Goal: Task Accomplishment & Management: Use online tool/utility

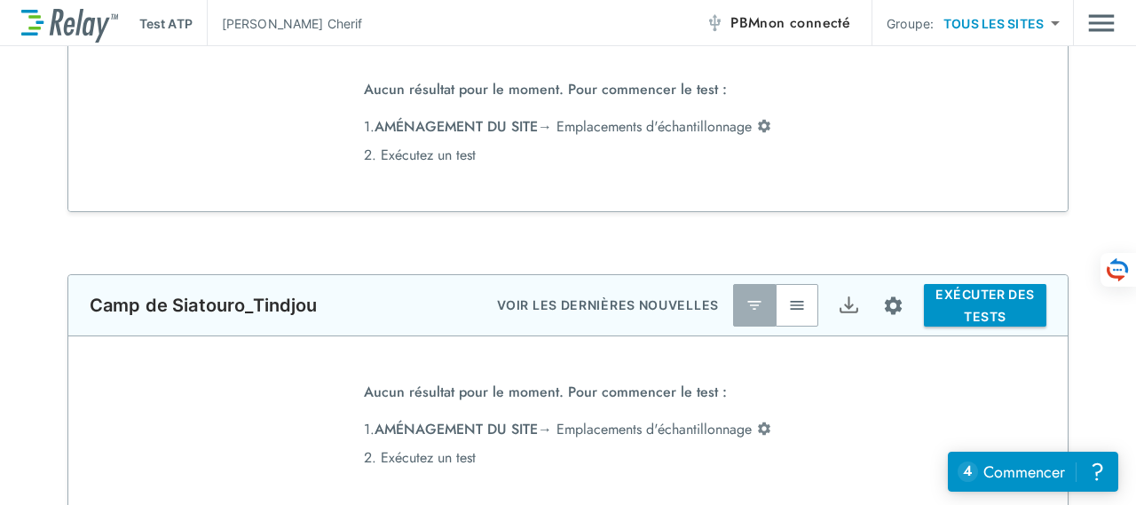
scroll to position [259, 0]
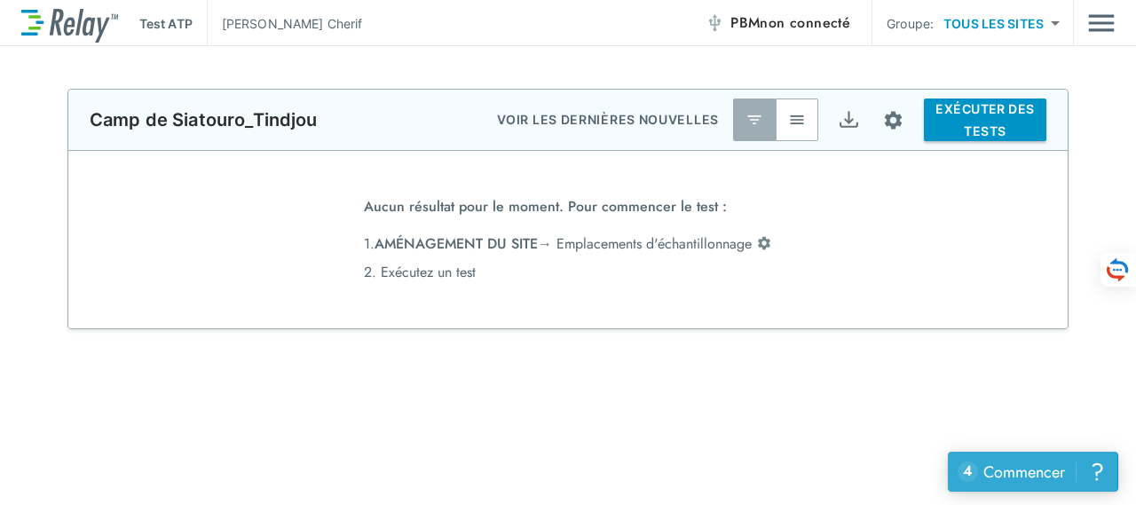
click at [1021, 479] on font "Commencer" at bounding box center [1025, 472] width 82 height 23
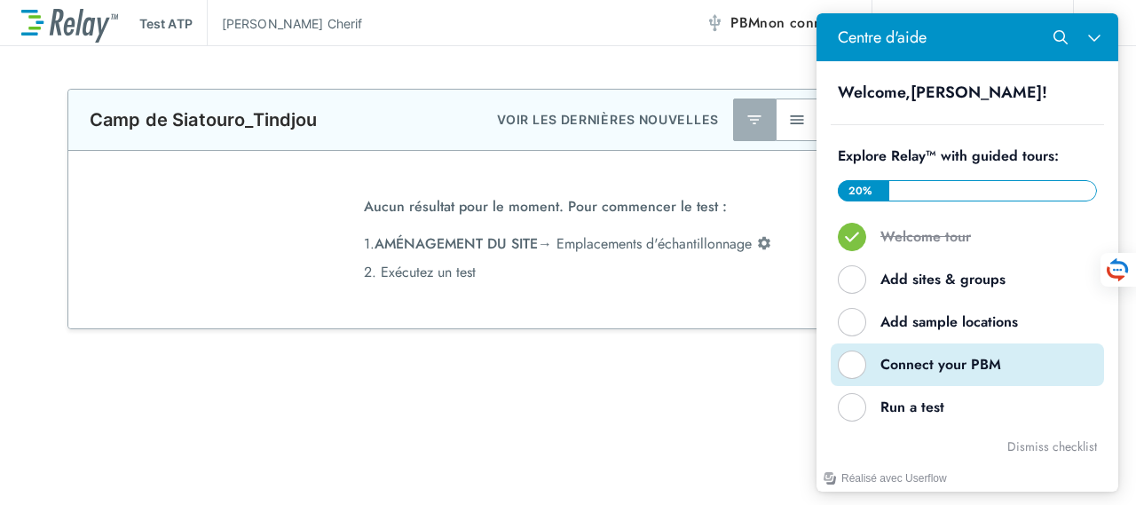
click at [949, 369] on div "Connect your PBM" at bounding box center [975, 365] width 188 height 20
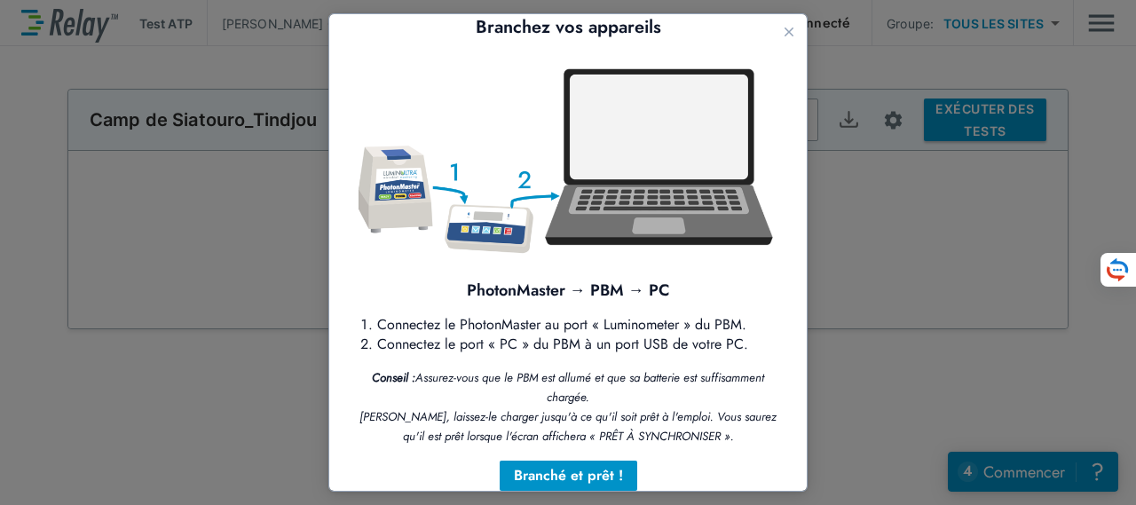
scroll to position [59, 0]
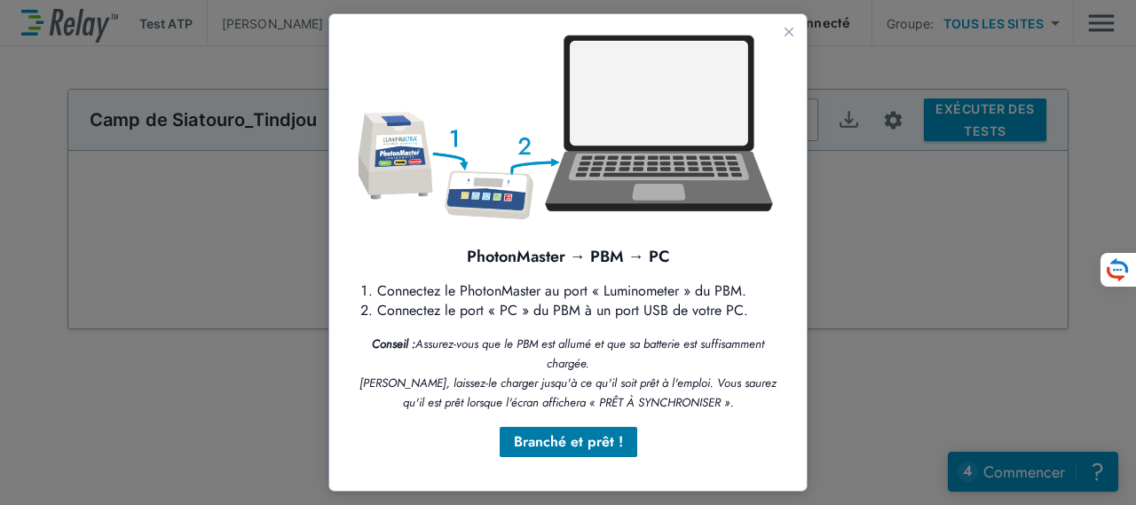
click at [557, 439] on font "Branché et prêt !" at bounding box center [568, 441] width 109 height 20
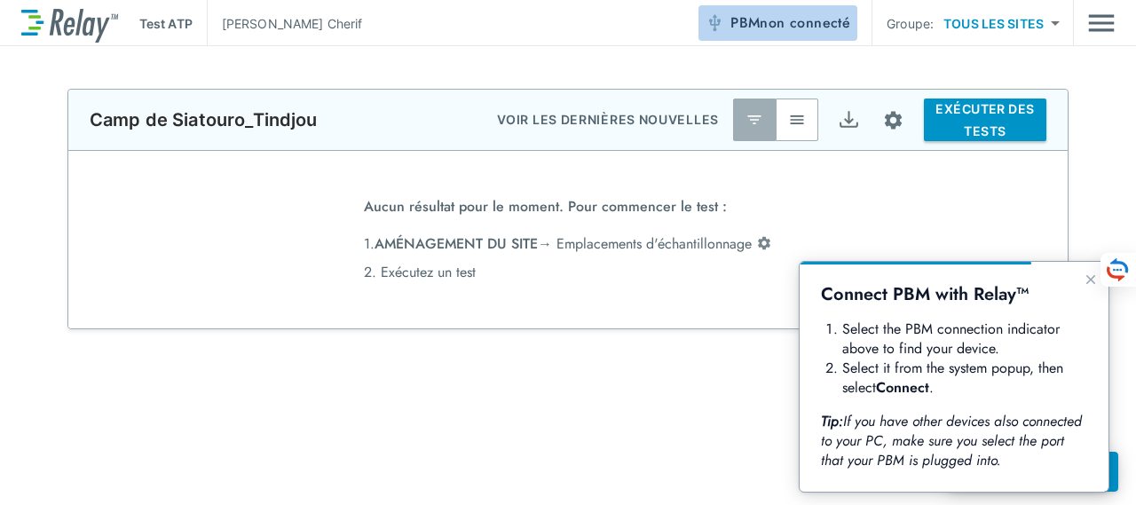
click at [786, 29] on font "non connecté" at bounding box center [805, 22] width 91 height 20
click at [796, 25] on font "non connecté" at bounding box center [805, 22] width 91 height 20
click at [170, 26] on font "Test ATP" at bounding box center [165, 23] width 53 height 15
click at [174, 22] on font "Test ATP" at bounding box center [165, 23] width 53 height 15
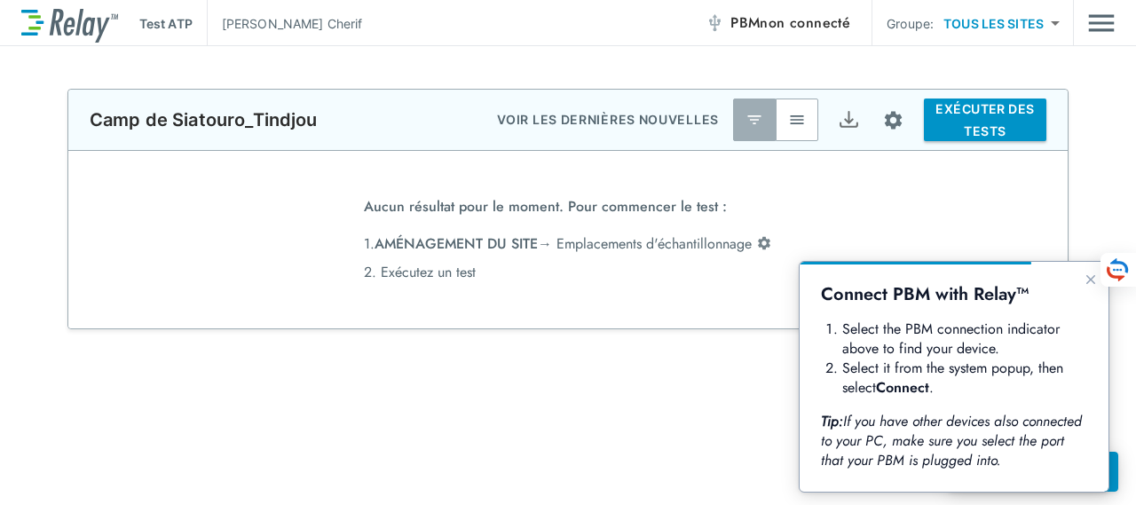
click at [153, 24] on font "Test ATP" at bounding box center [165, 23] width 53 height 15
click at [804, 20] on font "non connecté" at bounding box center [805, 22] width 91 height 20
click at [984, 131] on font "EXÉCUTER DES TESTS" at bounding box center [985, 119] width 99 height 37
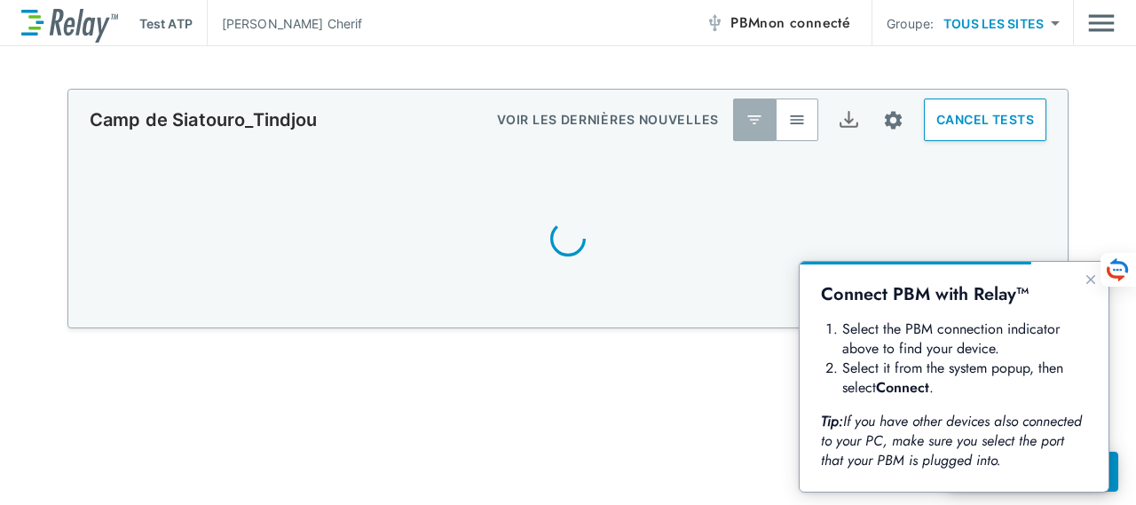
scroll to position [240, 0]
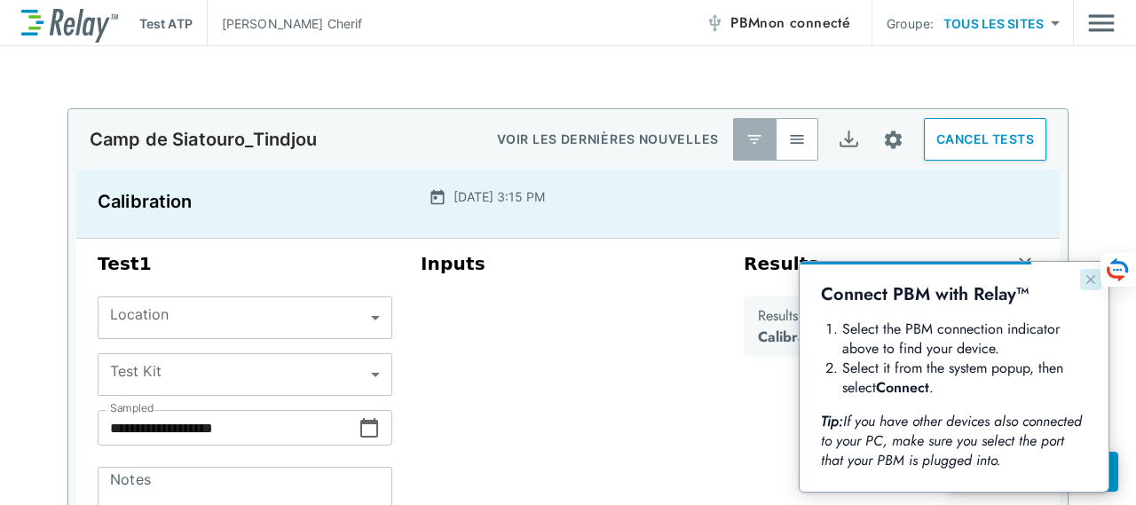
click at [1094, 285] on icon "Close guide" at bounding box center [1091, 280] width 14 height 14
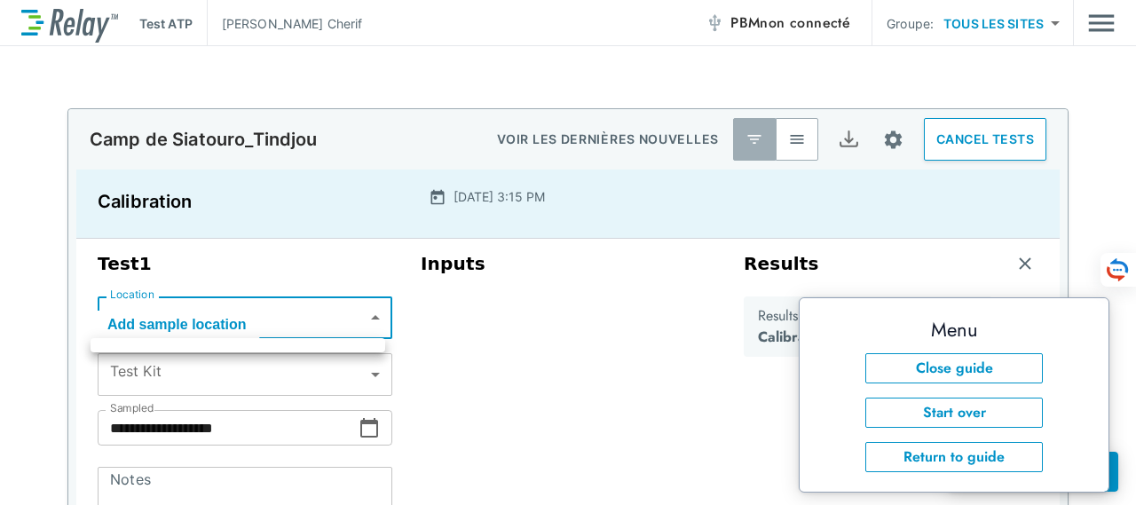
click at [369, 318] on body "**********" at bounding box center [568, 354] width 1136 height 708
click at [369, 318] on div at bounding box center [568, 252] width 1136 height 505
click at [367, 316] on body "**********" at bounding box center [568, 354] width 1136 height 708
click at [367, 316] on div at bounding box center [568, 252] width 1136 height 505
click at [320, 313] on body "**********" at bounding box center [568, 354] width 1136 height 708
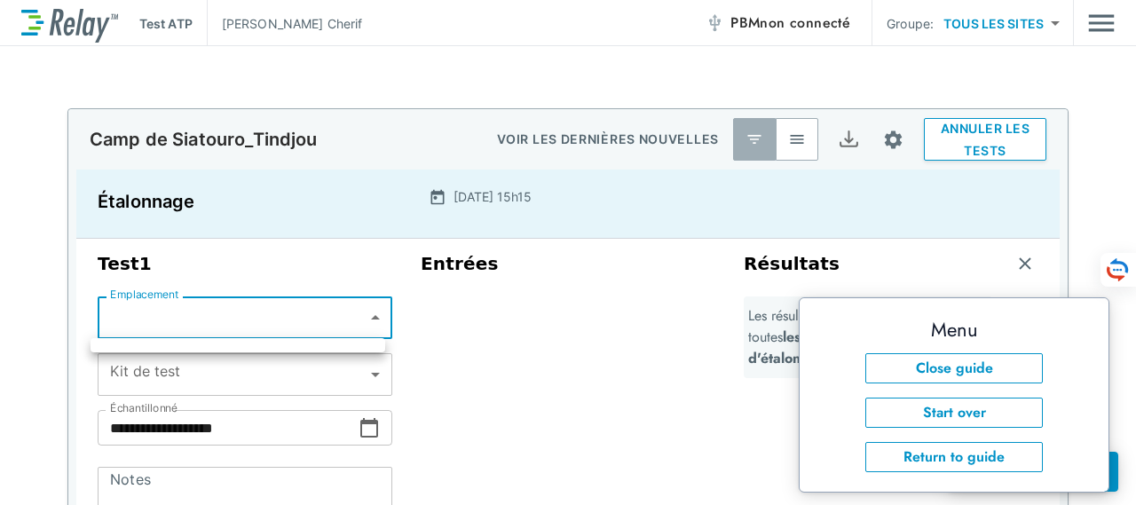
click at [368, 374] on div at bounding box center [568, 252] width 1136 height 505
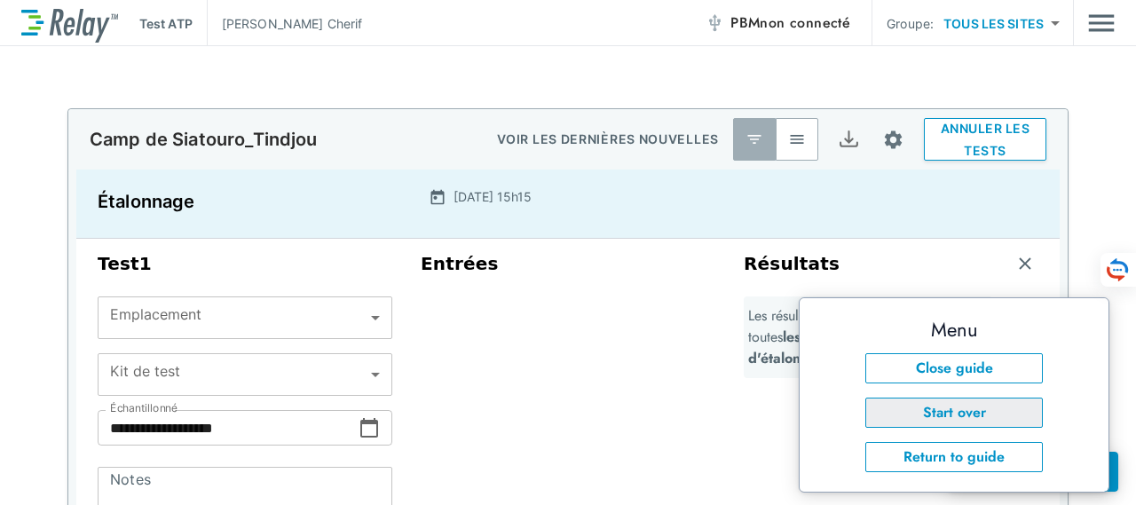
click at [939, 415] on button "Start over" at bounding box center [955, 413] width 178 height 30
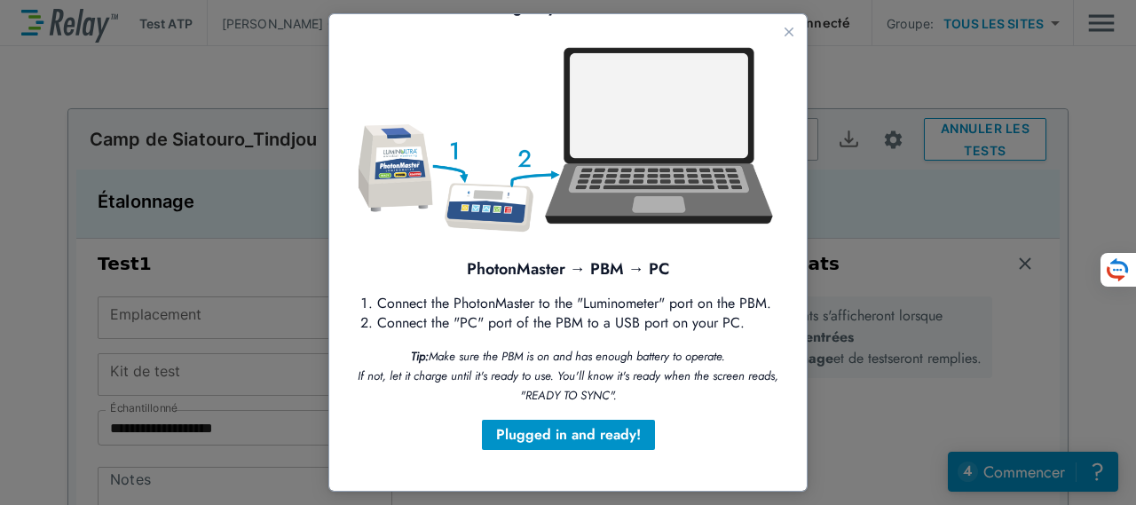
scroll to position [59, 0]
click at [577, 427] on div "Plugged in and ready!" at bounding box center [568, 434] width 145 height 21
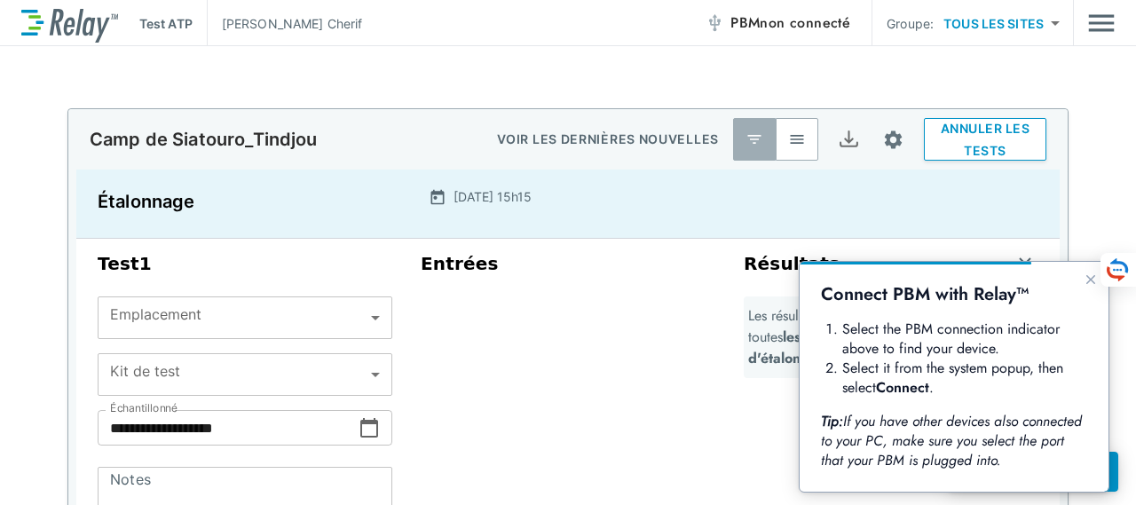
click at [754, 147] on img "button" at bounding box center [755, 140] width 18 height 18
click at [791, 142] on img "button" at bounding box center [797, 140] width 18 height 18
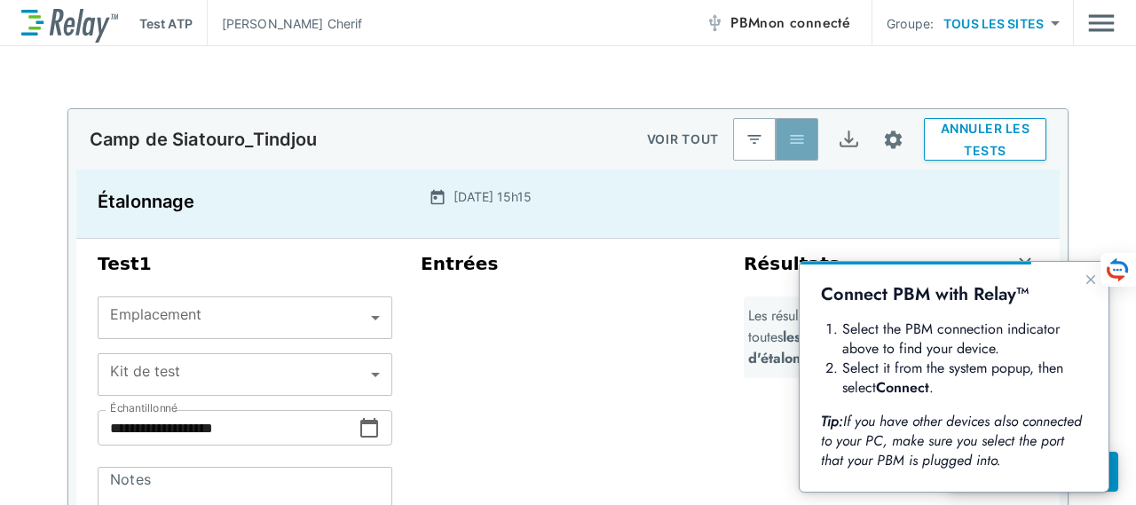
click at [791, 142] on img "button" at bounding box center [797, 140] width 18 height 18
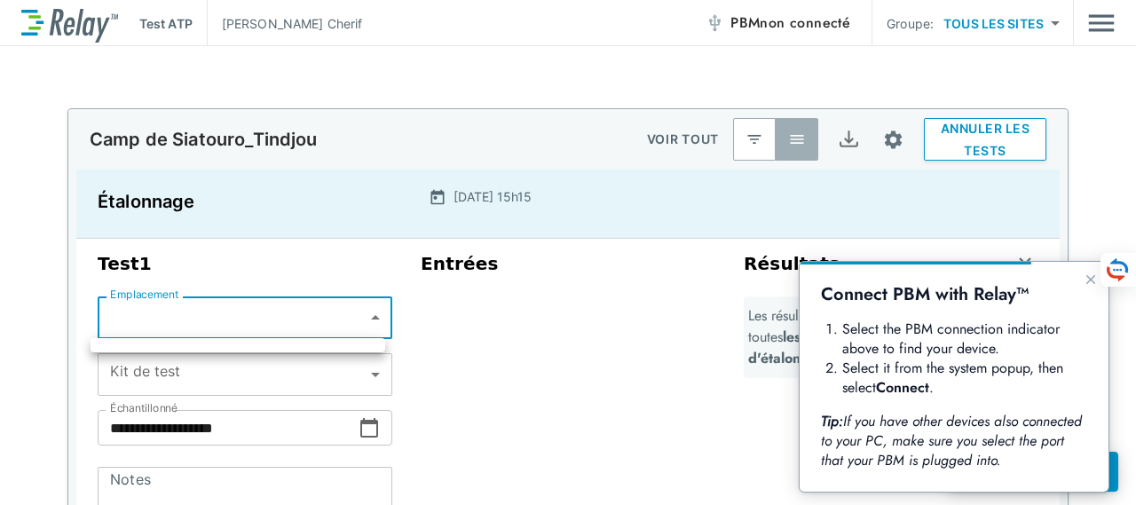
click at [368, 319] on body "**********" at bounding box center [568, 354] width 1136 height 708
click at [433, 322] on div at bounding box center [568, 252] width 1136 height 505
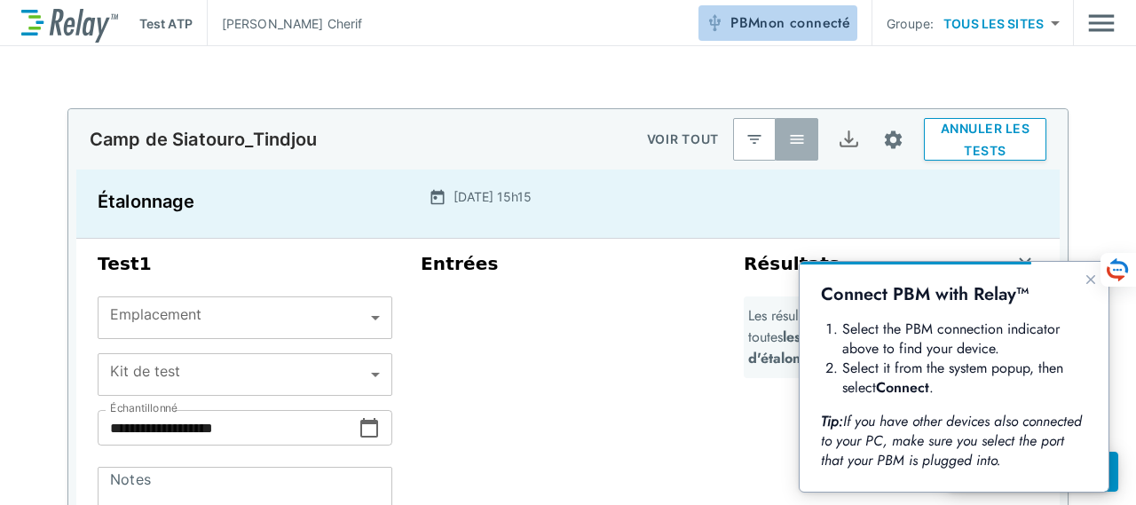
click at [804, 28] on font "non connecté" at bounding box center [805, 22] width 91 height 20
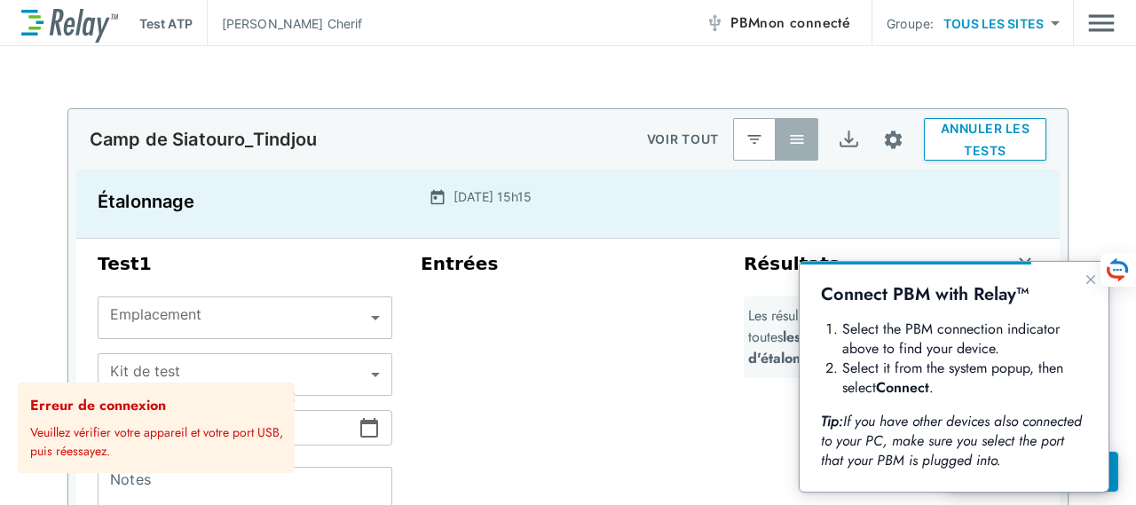
click at [579, 416] on div "Entrées" at bounding box center [568, 421] width 323 height 350
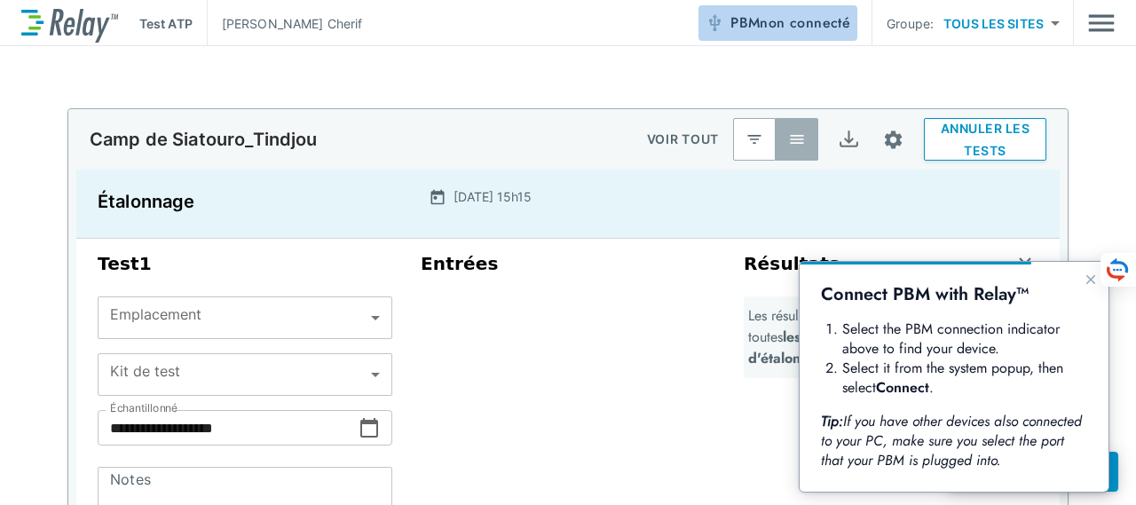
click at [803, 24] on font "non connecté" at bounding box center [805, 22] width 91 height 20
click at [781, 21] on font "non connecté" at bounding box center [740, 22] width 91 height 20
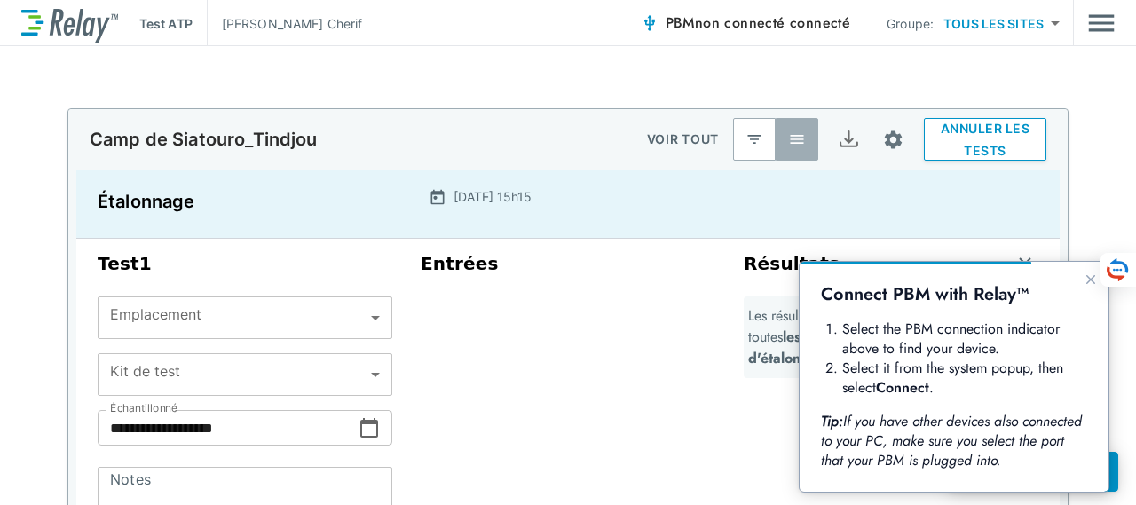
click at [732, 25] on font "non connecté" at bounding box center [740, 22] width 91 height 20
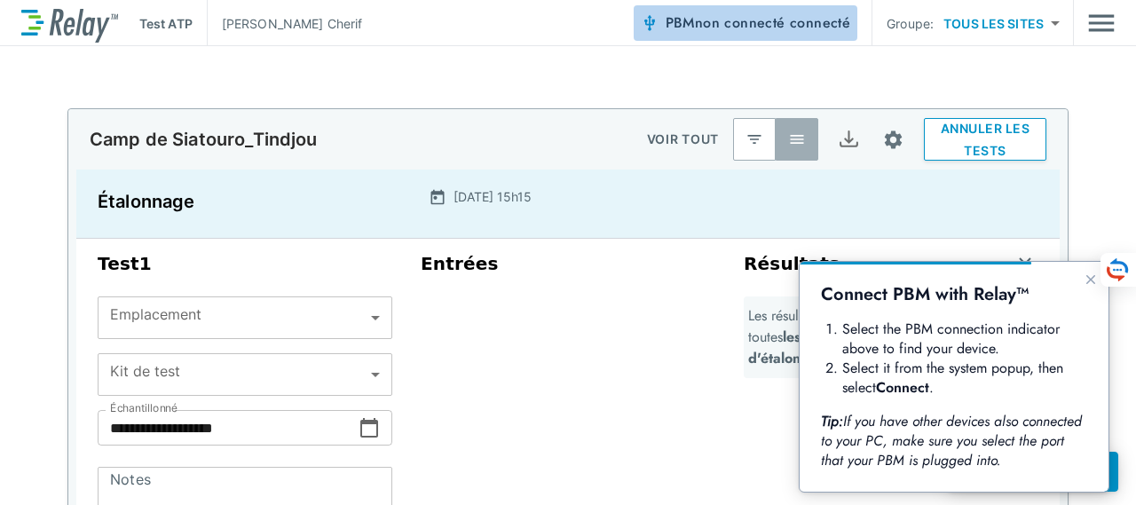
click at [732, 25] on font "non connecté" at bounding box center [740, 22] width 91 height 20
click at [819, 26] on font "connecté" at bounding box center [820, 22] width 60 height 20
click at [649, 22] on img "button" at bounding box center [650, 23] width 18 height 18
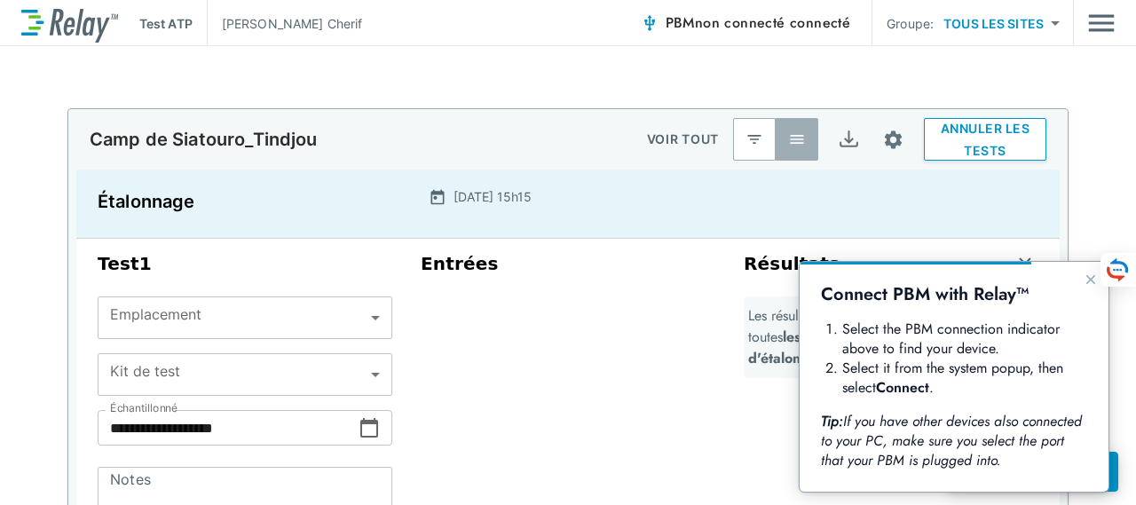
click at [649, 22] on img "button" at bounding box center [650, 23] width 18 height 18
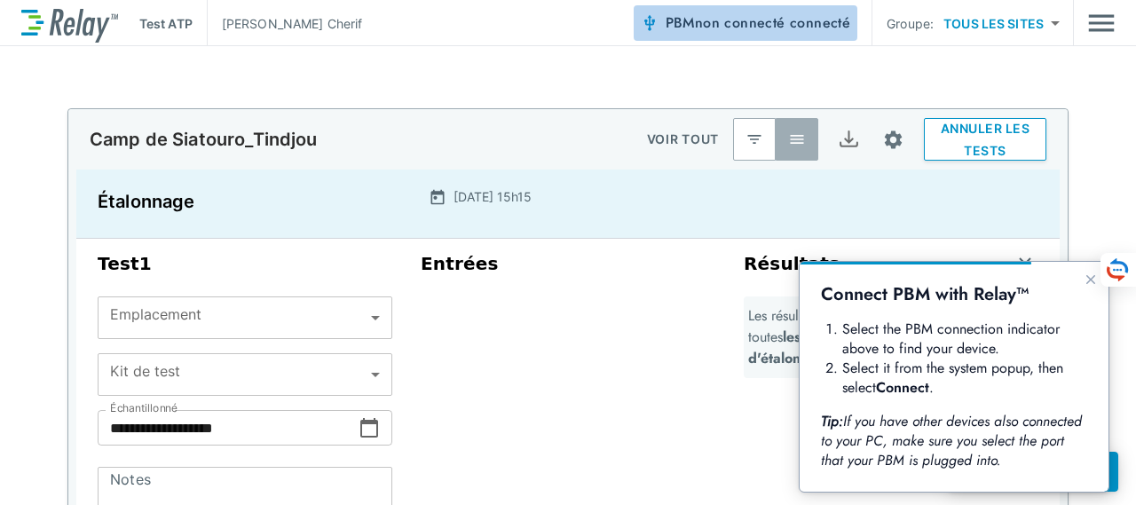
click at [649, 22] on img "button" at bounding box center [650, 23] width 18 height 18
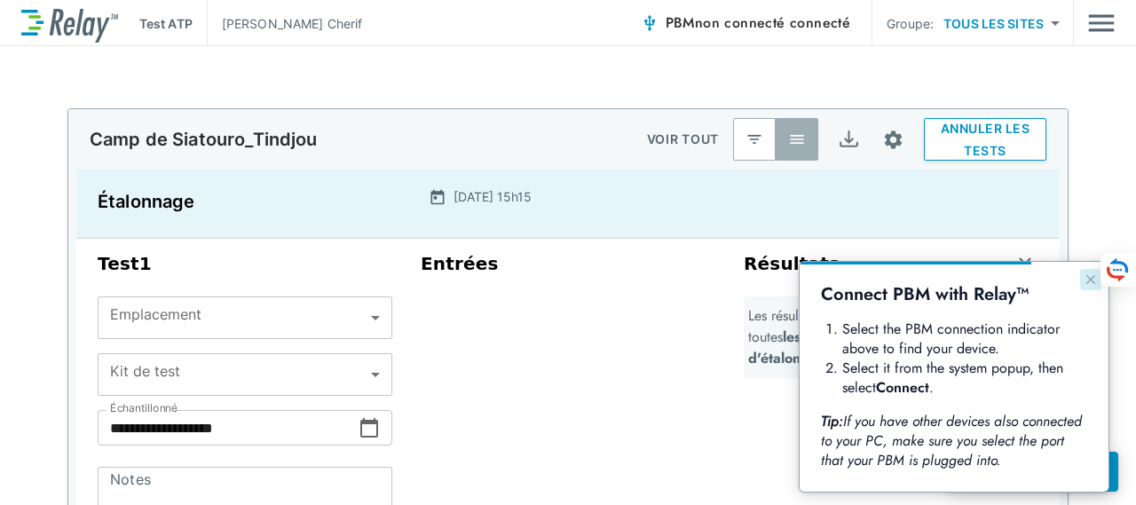
click at [1092, 281] on icon "Close guide" at bounding box center [1091, 280] width 14 height 14
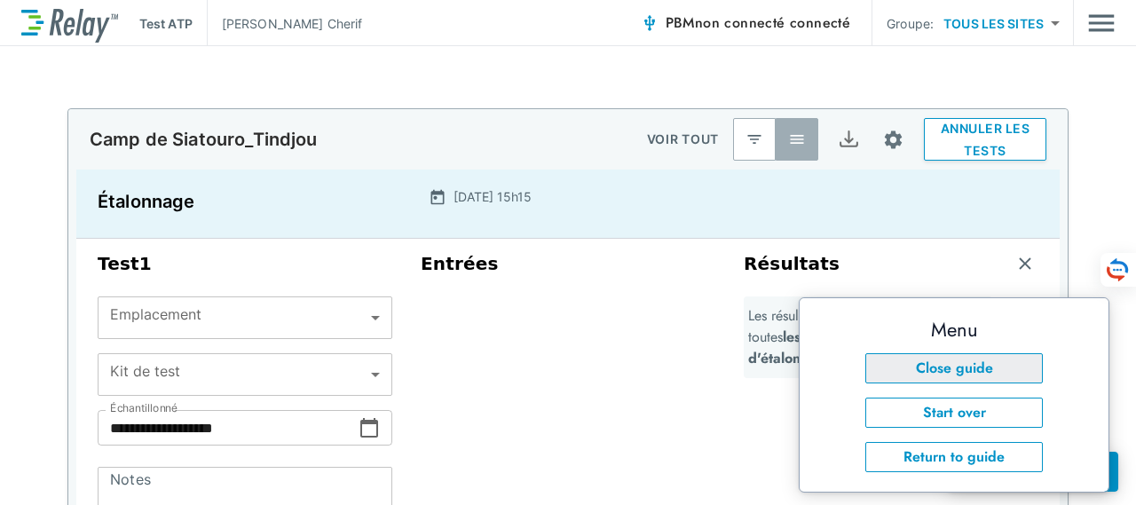
click at [965, 370] on button "Close guide" at bounding box center [955, 368] width 178 height 30
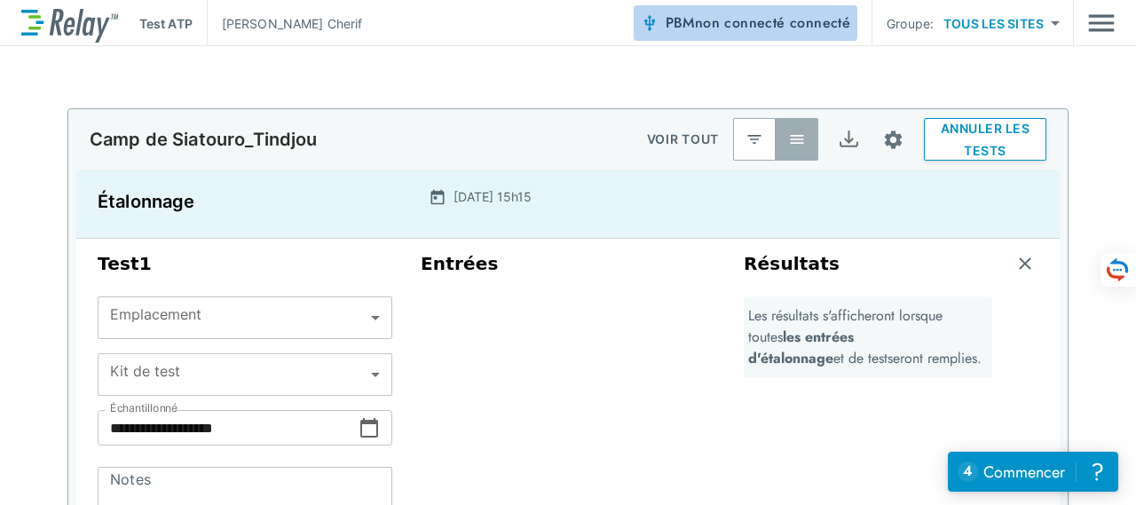
click at [731, 26] on font "non connecté" at bounding box center [740, 22] width 91 height 20
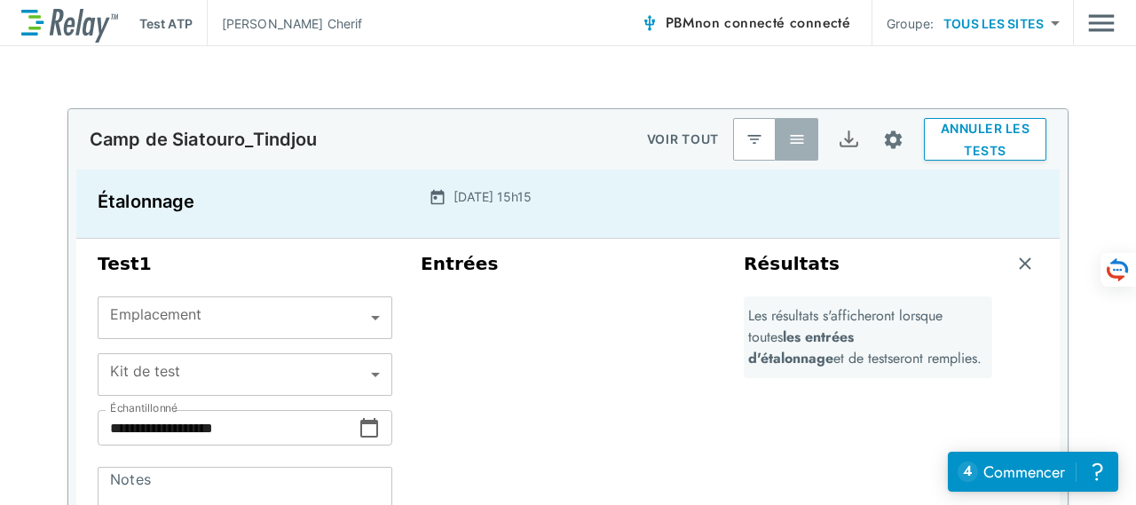
click at [179, 21] on font "Test ATP" at bounding box center [165, 23] width 53 height 15
click at [1092, 27] on img "Menu principal" at bounding box center [1101, 23] width 27 height 34
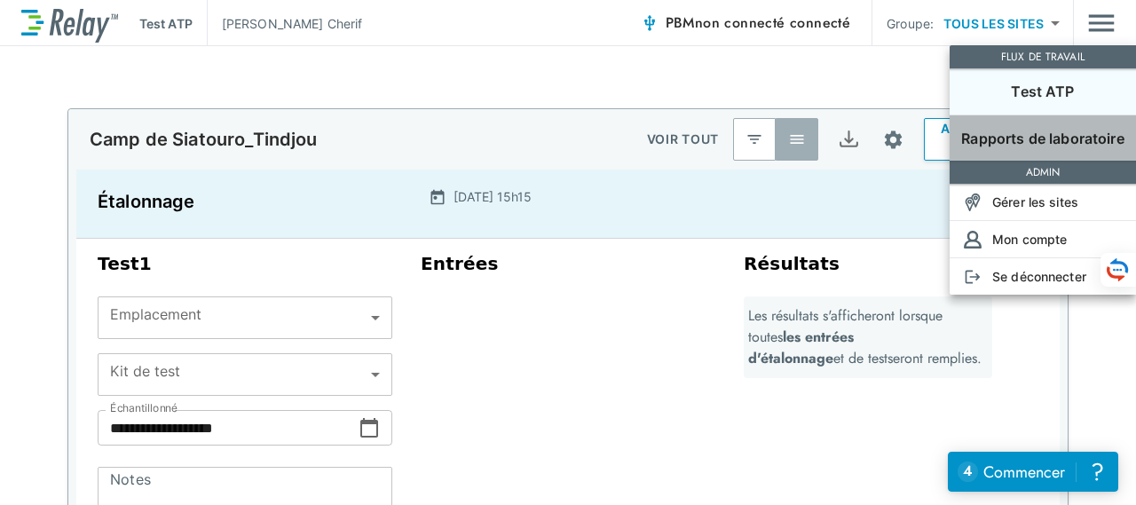
click at [1080, 138] on font "Rapports de laboratoire" at bounding box center [1042, 139] width 162 height 18
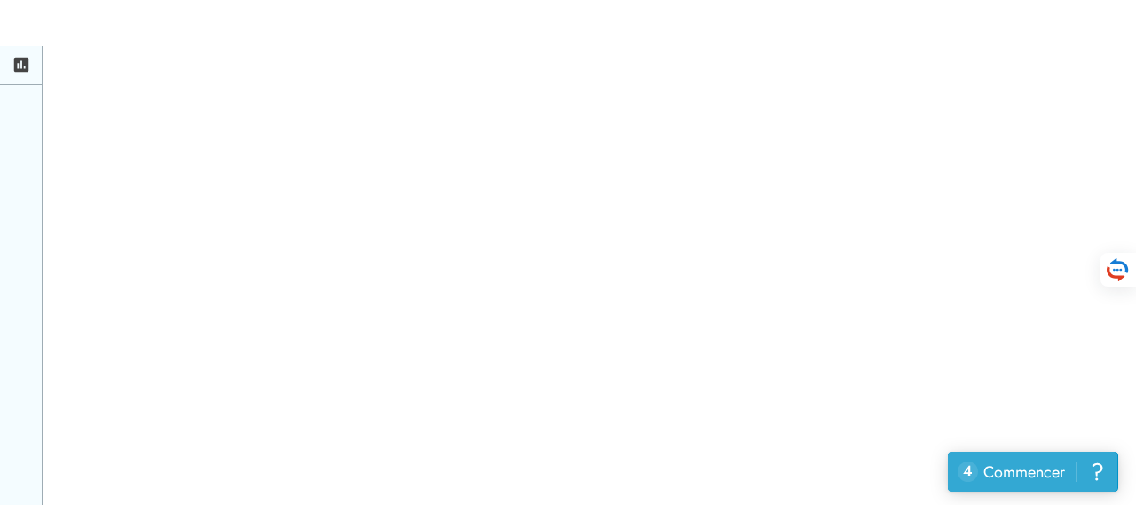
click at [1033, 469] on font "Commencer" at bounding box center [1025, 472] width 82 height 23
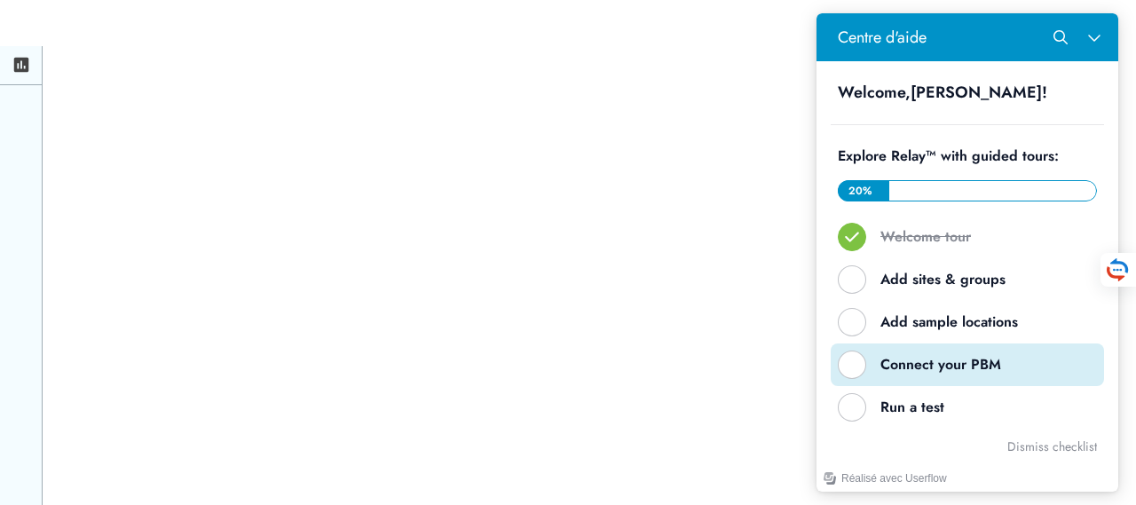
click at [914, 371] on div "Connect your PBM" at bounding box center [975, 365] width 188 height 20
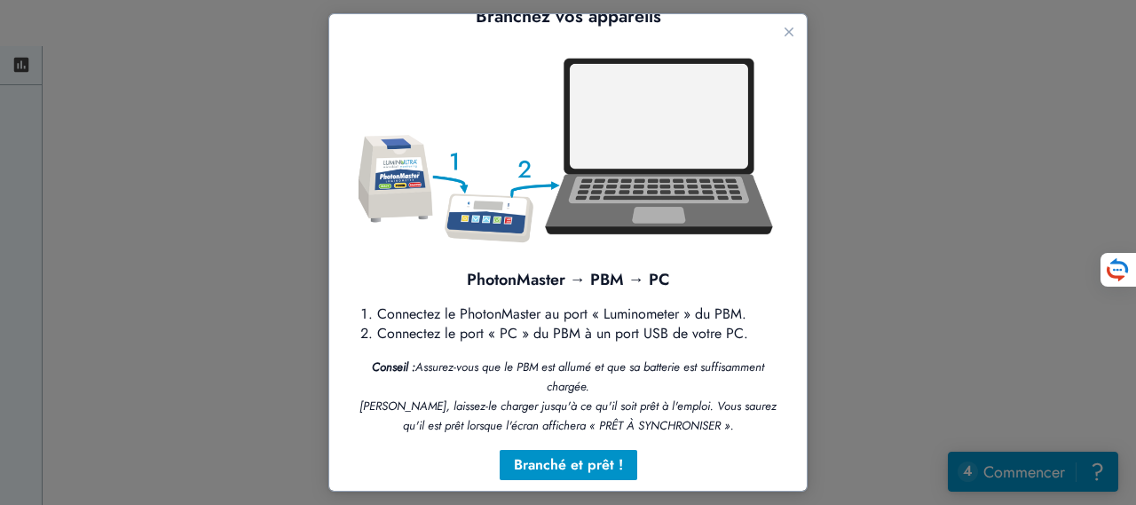
scroll to position [59, 0]
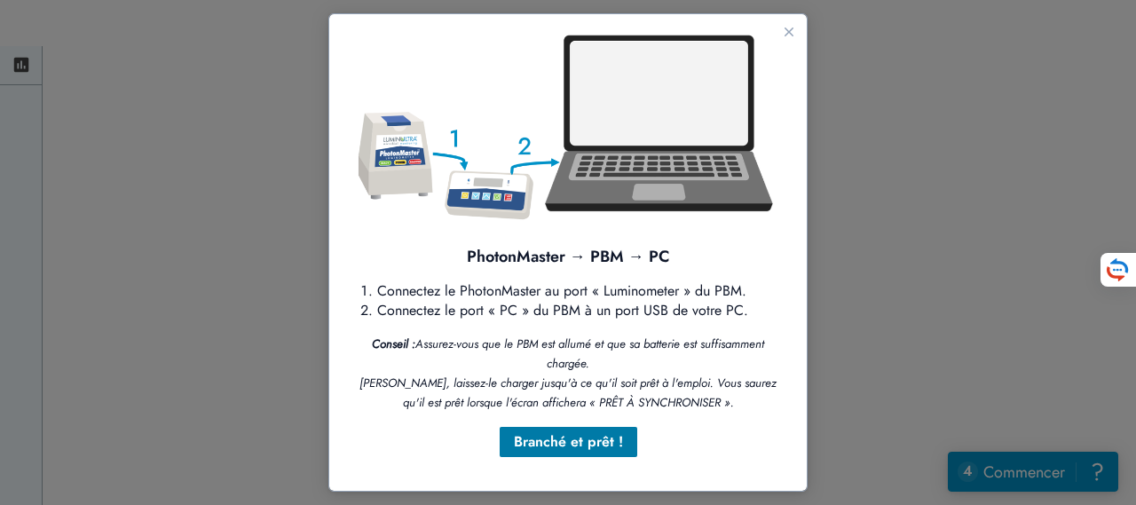
click at [558, 435] on font "Branché et prêt !" at bounding box center [568, 441] width 109 height 20
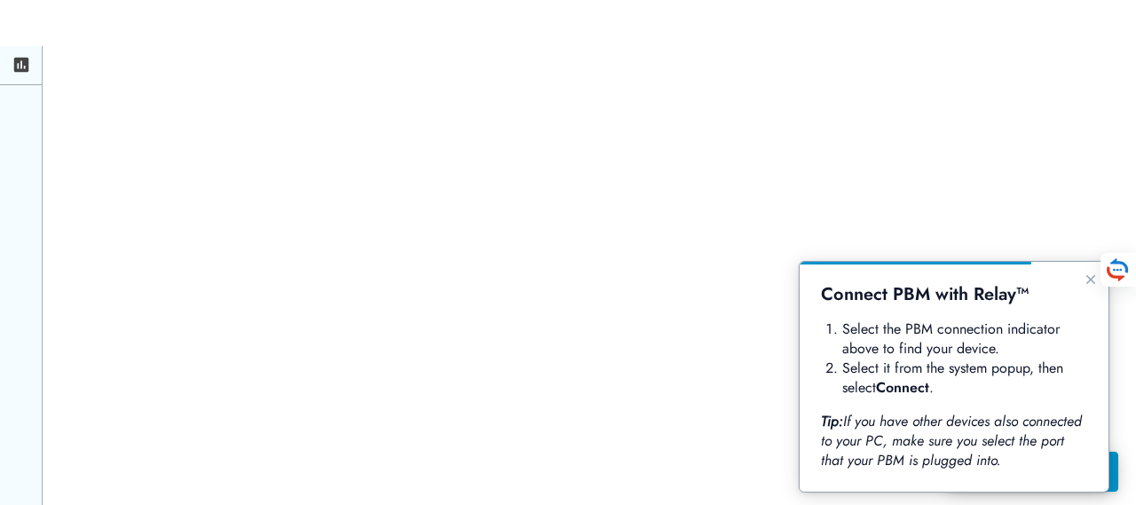
click at [905, 373] on li "Select it from the system popup, then select Connect ." at bounding box center [965, 378] width 245 height 39
click at [920, 311] on div "Connect PBM with Relay™ Select the PBM connection indicator above to find your …" at bounding box center [954, 376] width 266 height 187
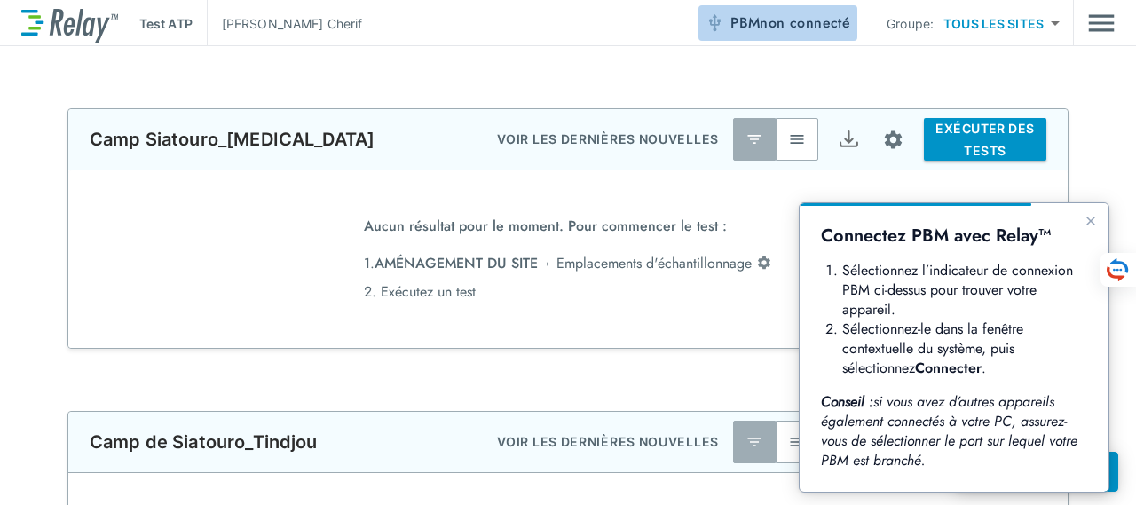
click at [792, 25] on font "non connecté" at bounding box center [805, 22] width 91 height 20
click at [464, 262] on font "AMÉNAGEMENT DU SITE" at bounding box center [456, 263] width 163 height 20
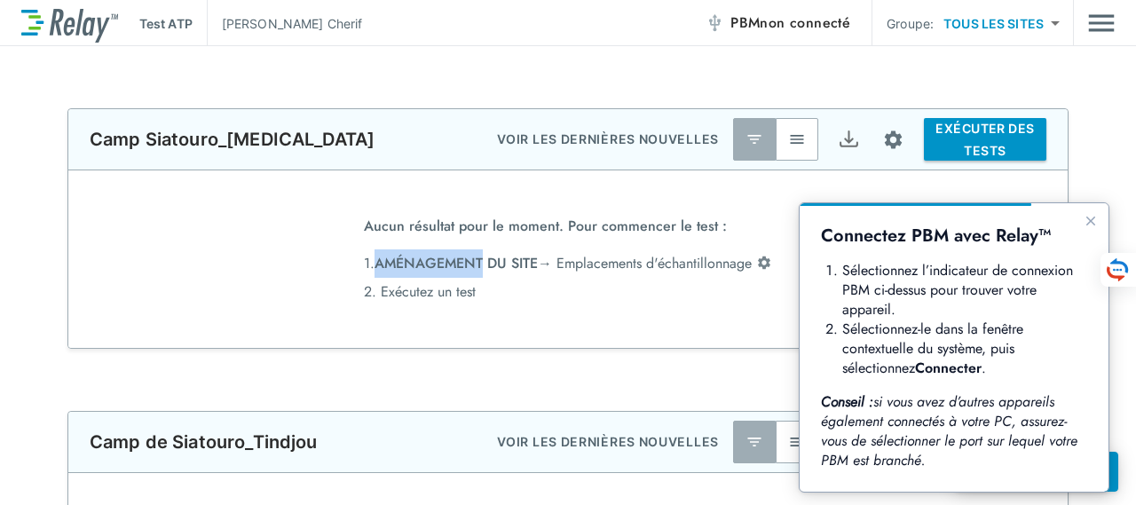
click at [464, 262] on font "AMÉNAGEMENT DU SITE" at bounding box center [456, 263] width 163 height 20
click at [542, 290] on li "2. Exécutez un test" at bounding box center [568, 292] width 408 height 28
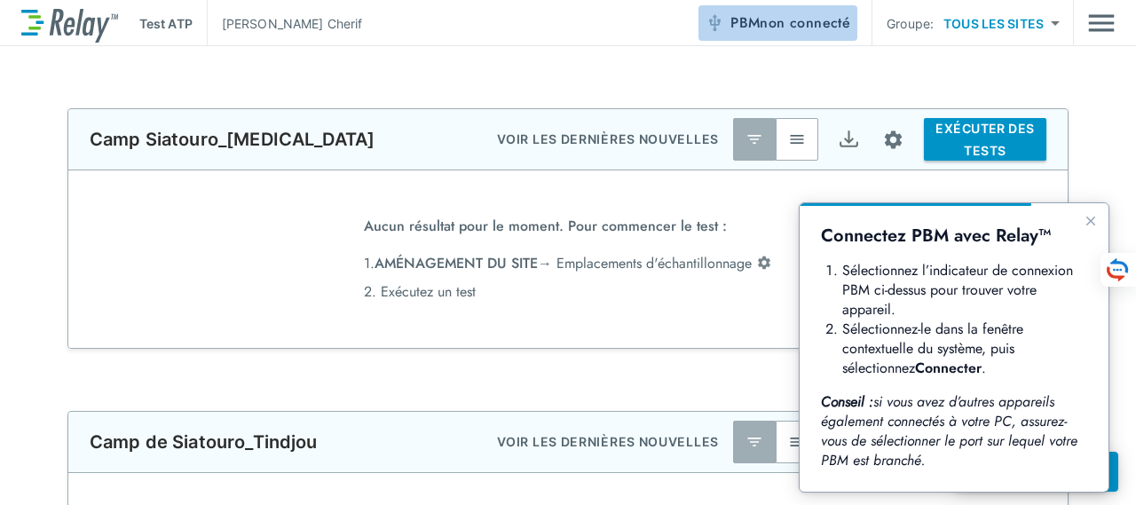
click at [749, 20] on font "PBM" at bounding box center [745, 22] width 29 height 20
click at [776, 22] on font "non connecté" at bounding box center [805, 22] width 91 height 20
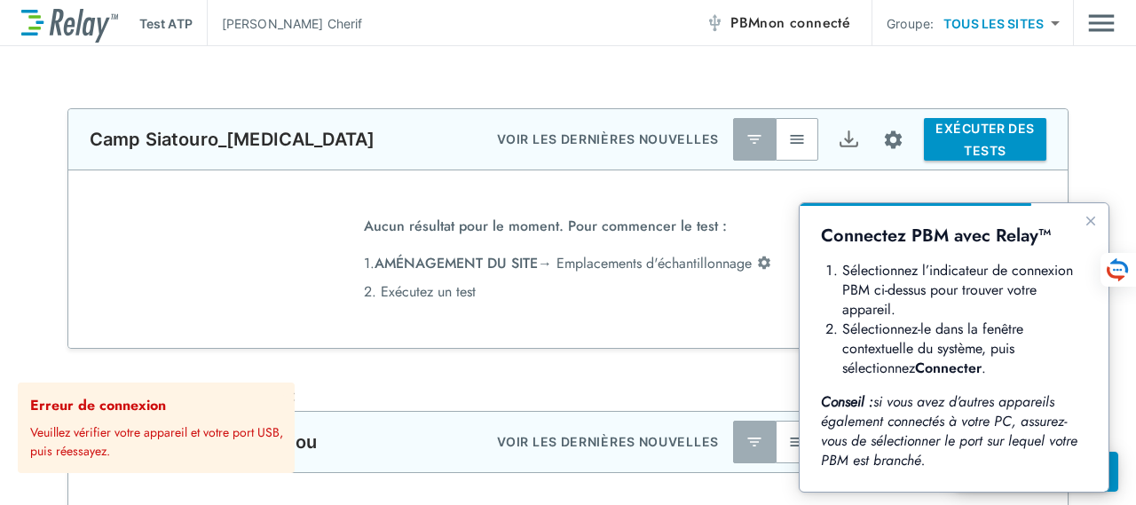
click at [804, 26] on font "non connecté" at bounding box center [805, 22] width 91 height 20
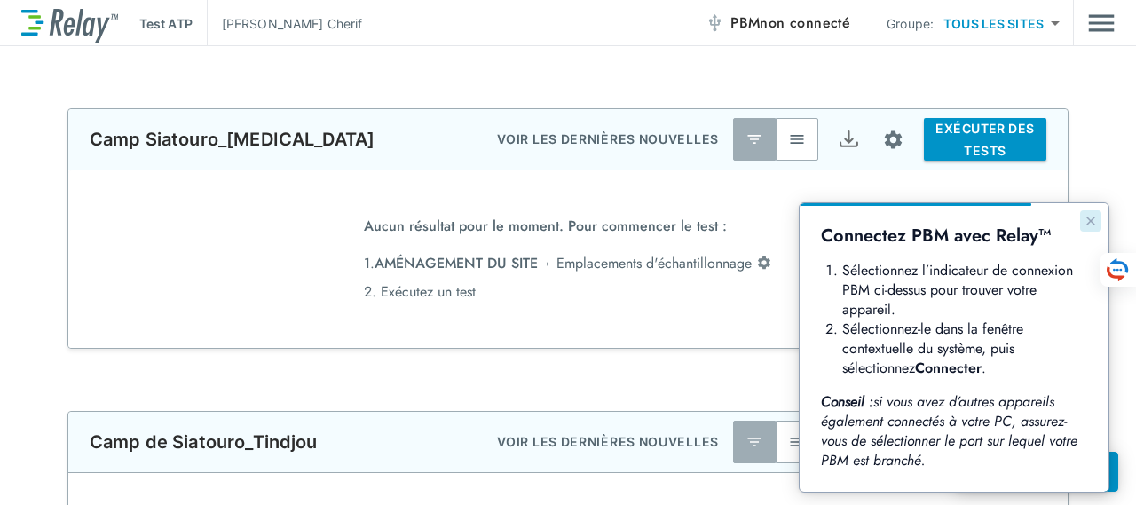
click at [1091, 223] on icon "Fermer le guide" at bounding box center [1091, 221] width 14 height 14
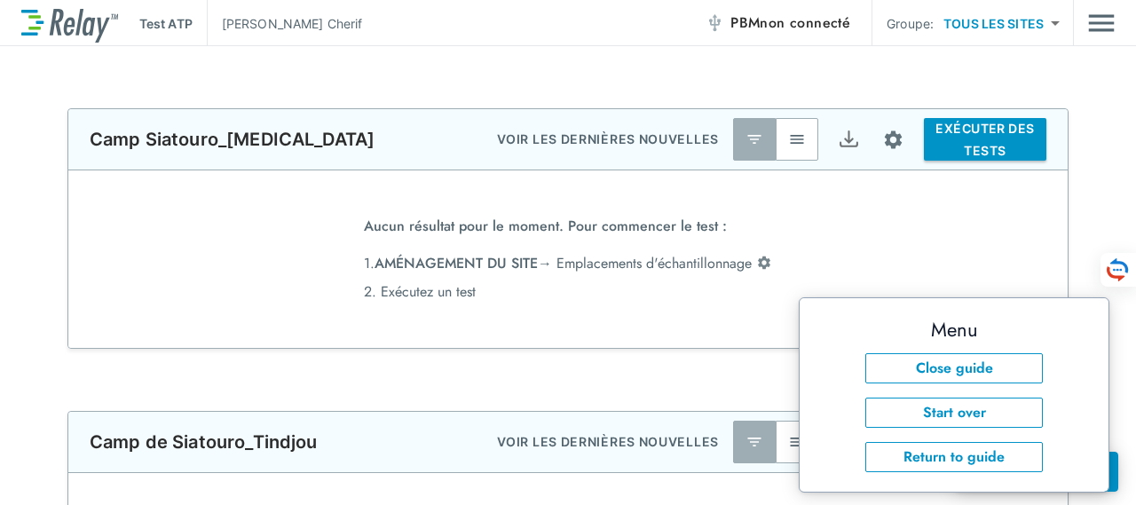
click at [761, 365] on div "**********" at bounding box center [568, 379] width 1136 height 543
